Goal: Transaction & Acquisition: Purchase product/service

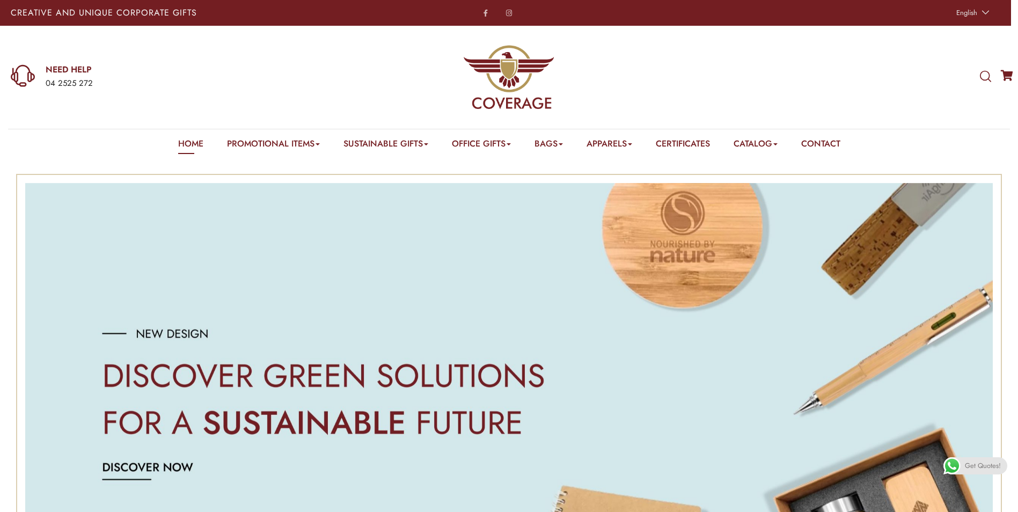
click at [983, 76] on icon at bounding box center [985, 77] width 11 height 12
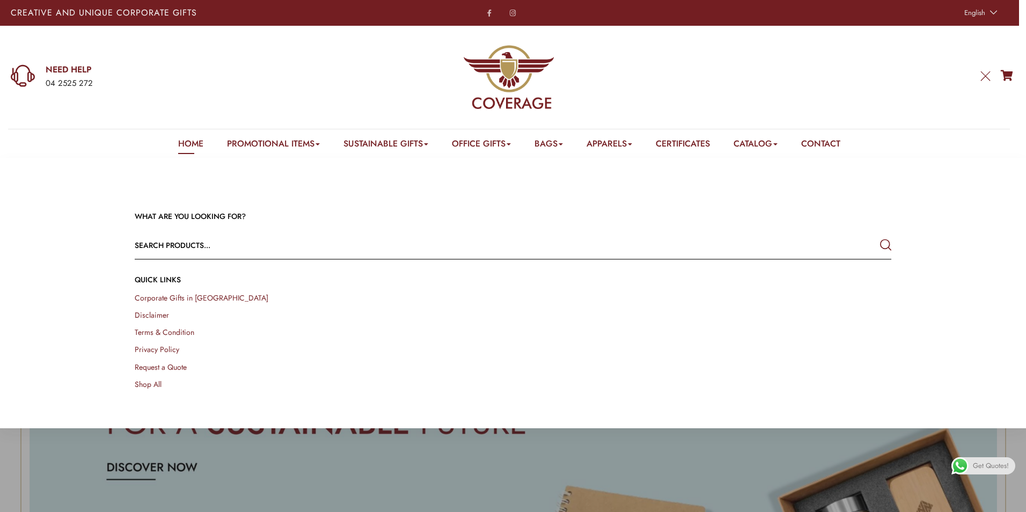
click at [230, 247] on input "text" at bounding box center [437, 245] width 605 height 26
type input "bamboo charging station"
click at [880, 236] on button "submit" at bounding box center [885, 245] width 11 height 19
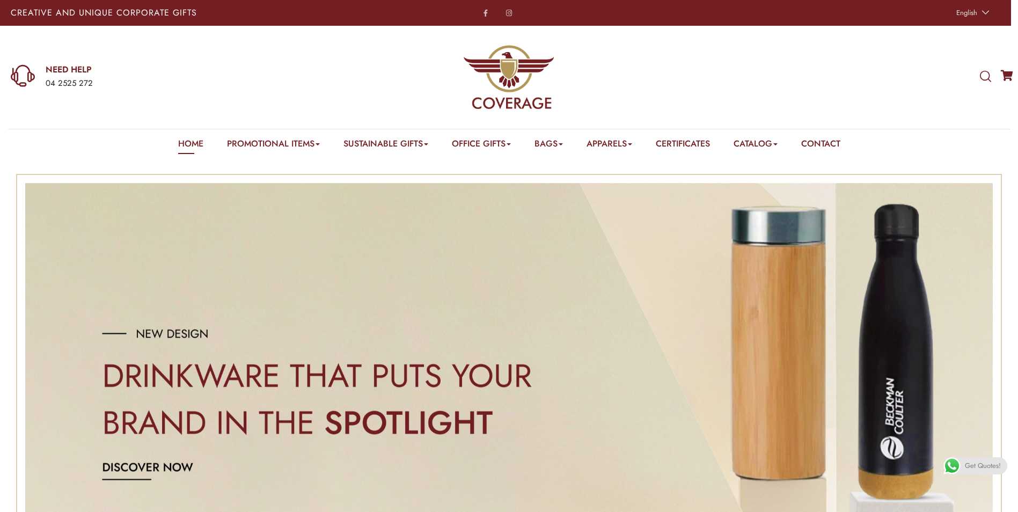
click at [983, 75] on icon at bounding box center [985, 77] width 11 height 12
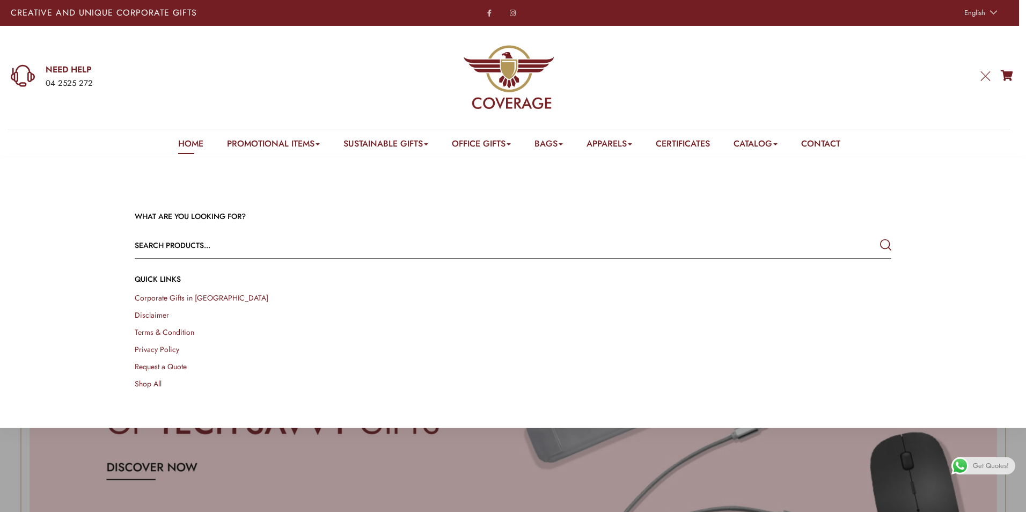
drag, startPoint x: 536, startPoint y: 247, endPoint x: 585, endPoint y: 269, distance: 53.6
click at [562, 262] on div "WHAT ARE YOU LOOKING FOR? Select a category Apparels Caps Scarfs T-Shirts Towel…" at bounding box center [513, 300] width 773 height 179
type input "b"
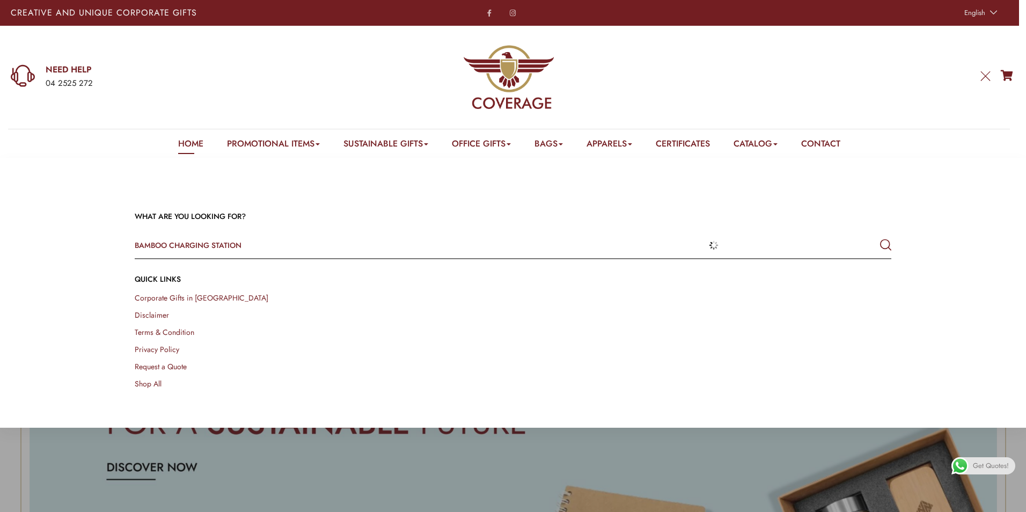
type input "BAMBOO CHARGING STATION"
click at [886, 245] on icon "submit" at bounding box center [885, 245] width 11 height 19
